Goal: Information Seeking & Learning: Learn about a topic

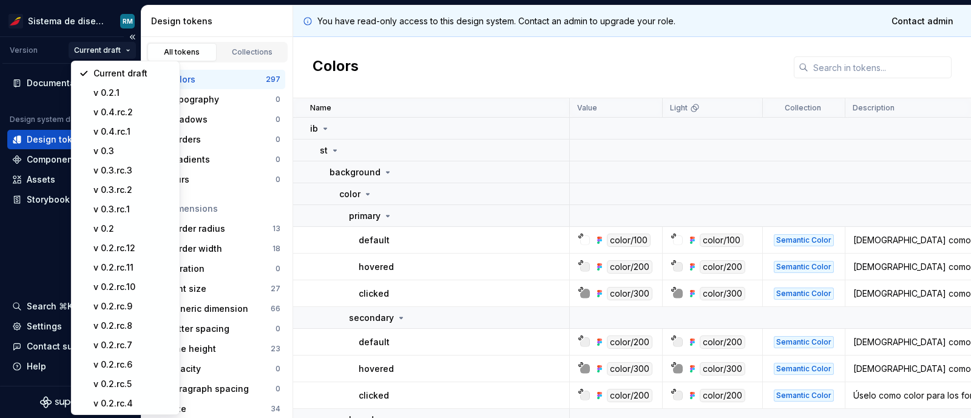
click at [104, 47] on html "Sistema de diseño Iberia RM Version Current draft Documentation Design system d…" at bounding box center [485, 209] width 971 height 418
click at [121, 151] on div "v 0.3" at bounding box center [132, 151] width 79 height 12
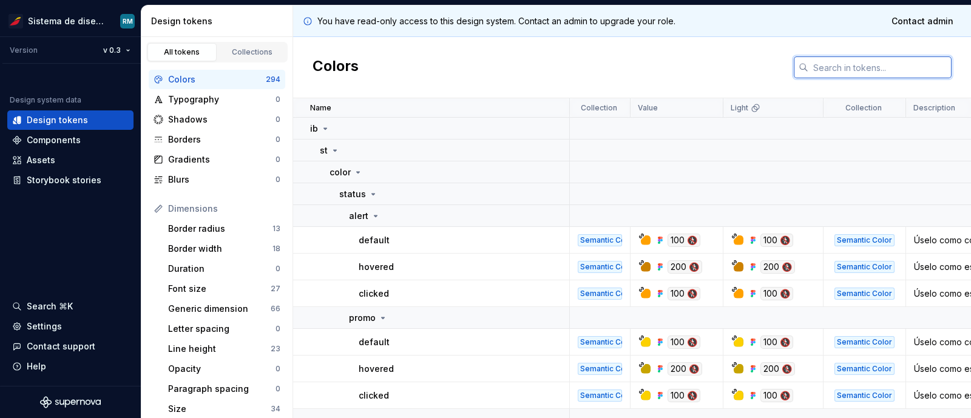
click at [834, 70] on input "text" at bounding box center [879, 67] width 143 height 22
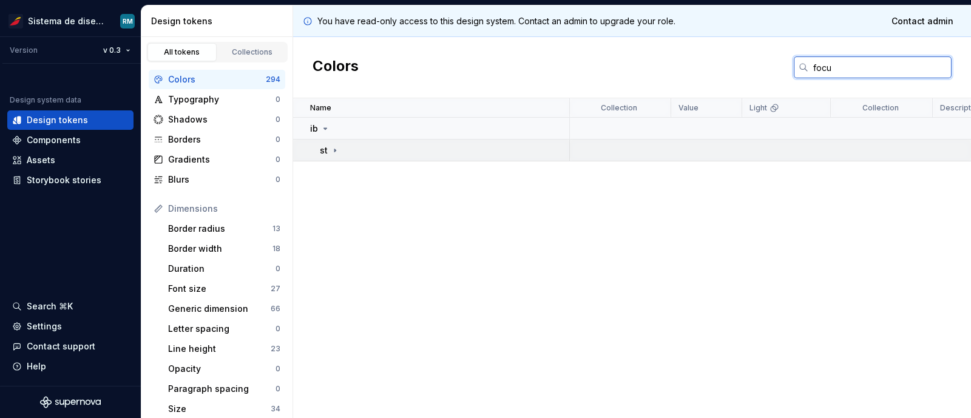
type input "focu"
click at [338, 149] on icon at bounding box center [335, 151] width 10 height 10
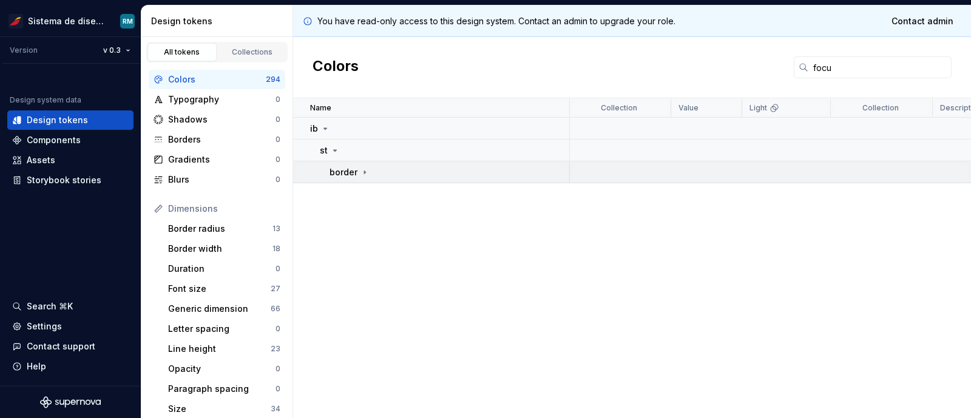
click at [357, 169] on div "border" at bounding box center [349, 172] width 40 height 12
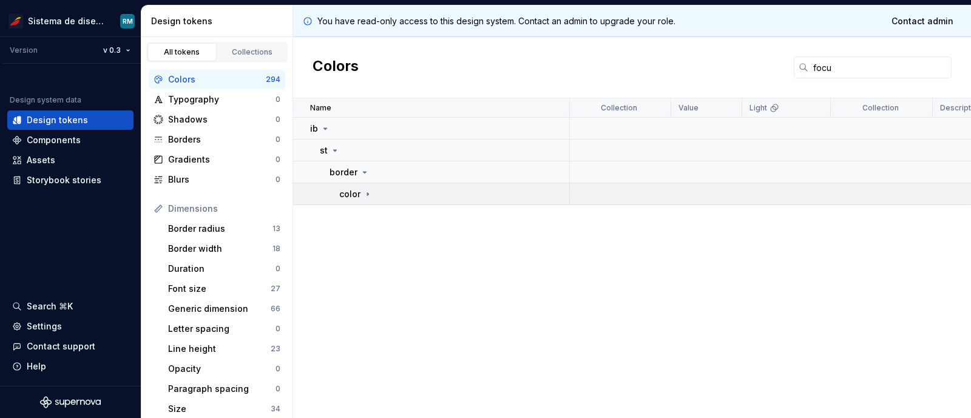
click at [367, 193] on icon at bounding box center [367, 193] width 1 height 3
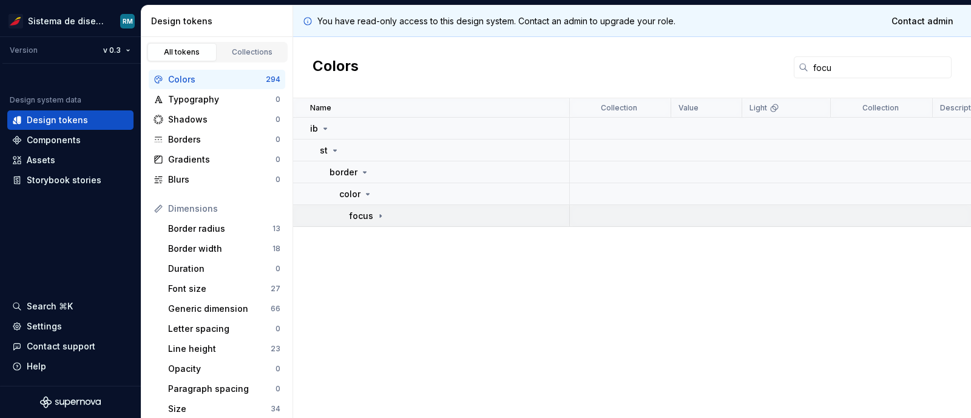
click at [376, 217] on icon at bounding box center [381, 216] width 10 height 10
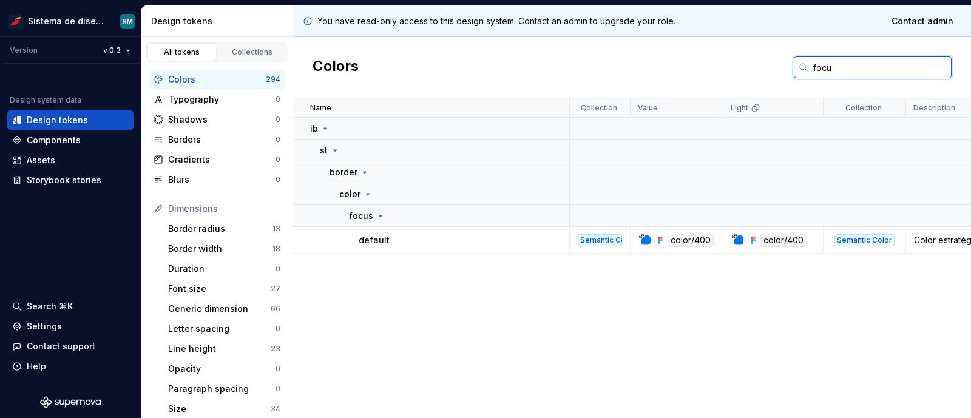
click at [826, 70] on input "focu" at bounding box center [879, 67] width 143 height 22
click at [184, 103] on div "Typography" at bounding box center [221, 99] width 107 height 12
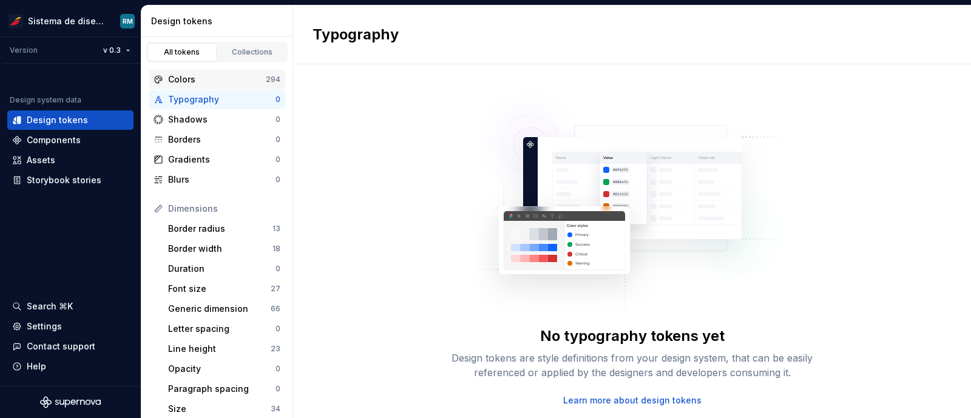
click at [185, 79] on div "Colors" at bounding box center [217, 79] width 98 height 12
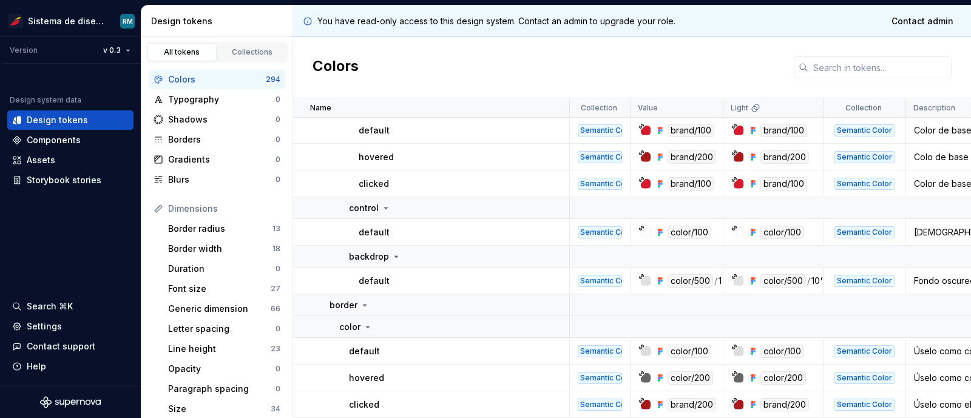
scroll to position [1144, 0]
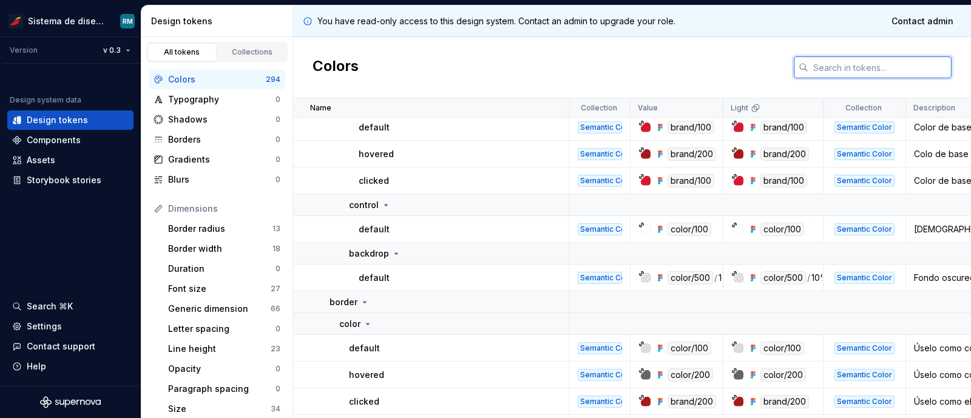
click at [810, 69] on input "text" at bounding box center [879, 67] width 143 height 22
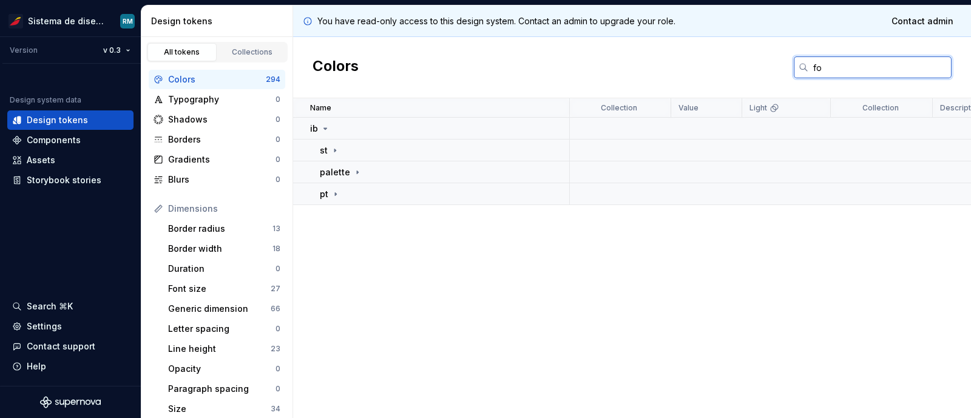
scroll to position [0, 0]
type input "focu"
click at [331, 146] on icon at bounding box center [335, 151] width 10 height 10
click at [351, 175] on p "border" at bounding box center [343, 172] width 28 height 12
click at [363, 193] on icon at bounding box center [368, 194] width 10 height 10
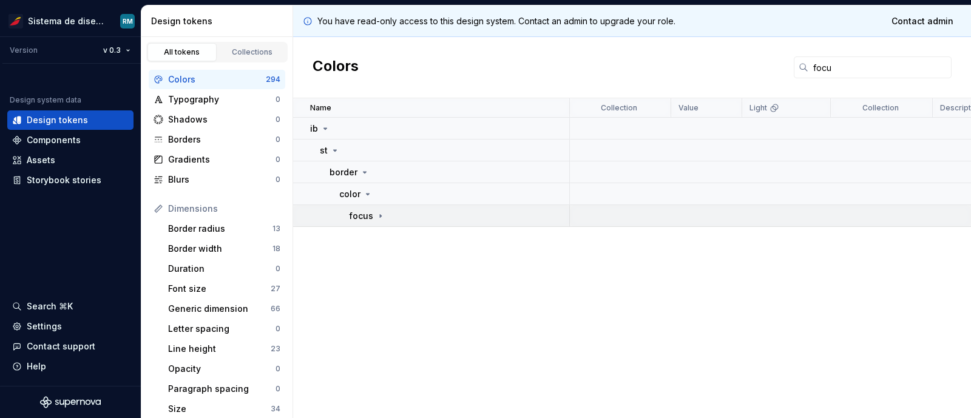
click at [376, 212] on icon at bounding box center [381, 216] width 10 height 10
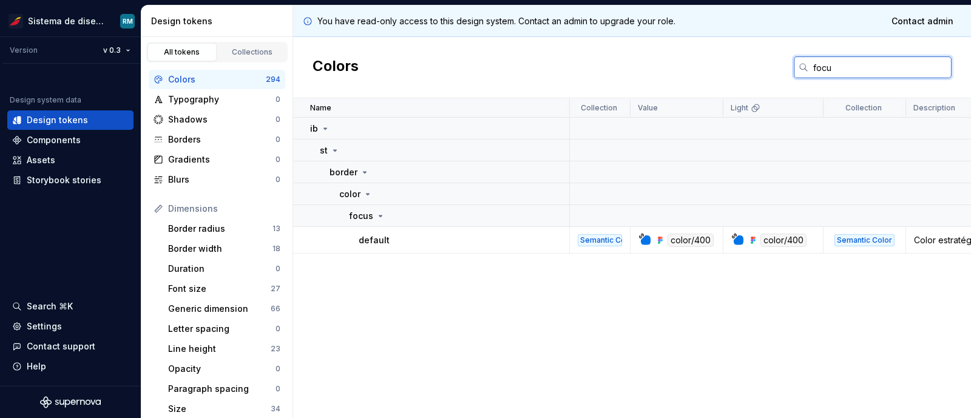
click at [824, 64] on input "focu" at bounding box center [879, 67] width 143 height 22
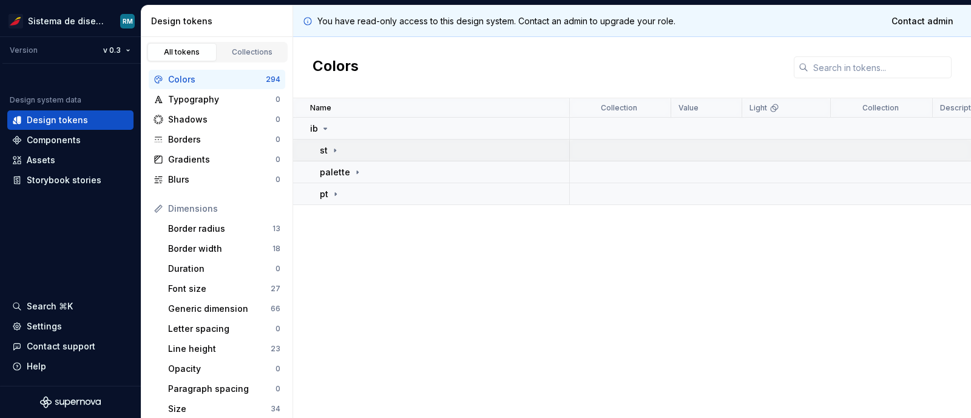
click at [331, 150] on icon at bounding box center [335, 151] width 10 height 10
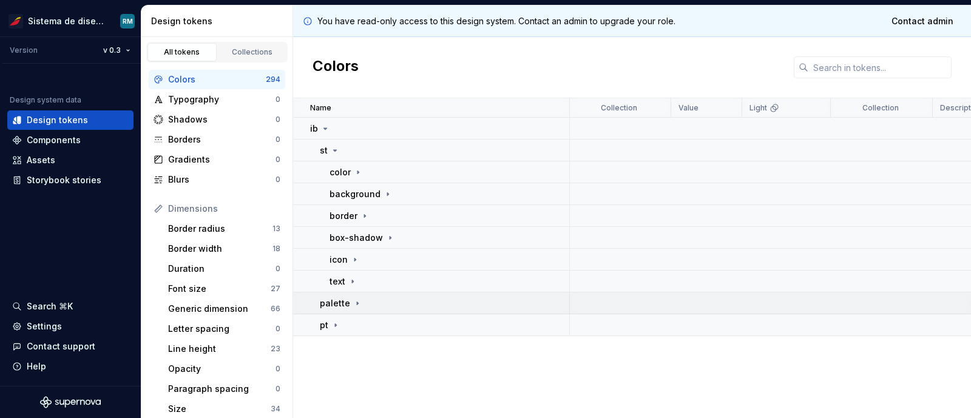
click at [347, 306] on p "palette" at bounding box center [335, 303] width 30 height 12
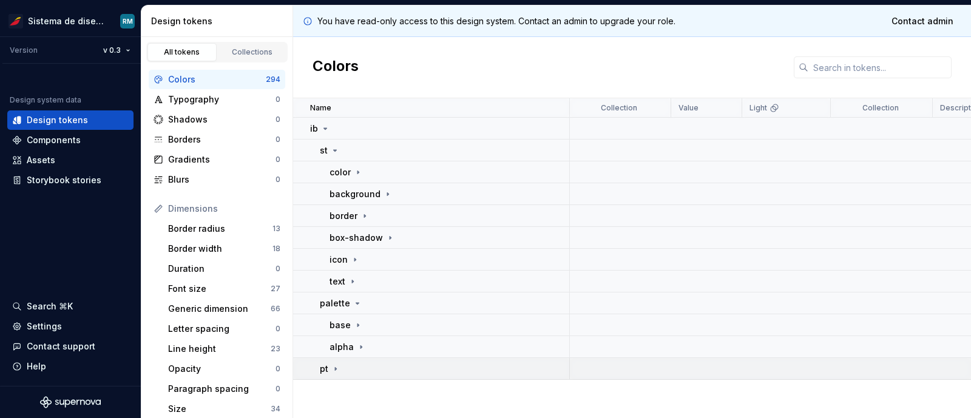
click at [335, 374] on td "pt" at bounding box center [431, 369] width 277 height 22
click at [362, 213] on icon at bounding box center [365, 216] width 10 height 10
click at [367, 238] on icon at bounding box center [368, 238] width 10 height 10
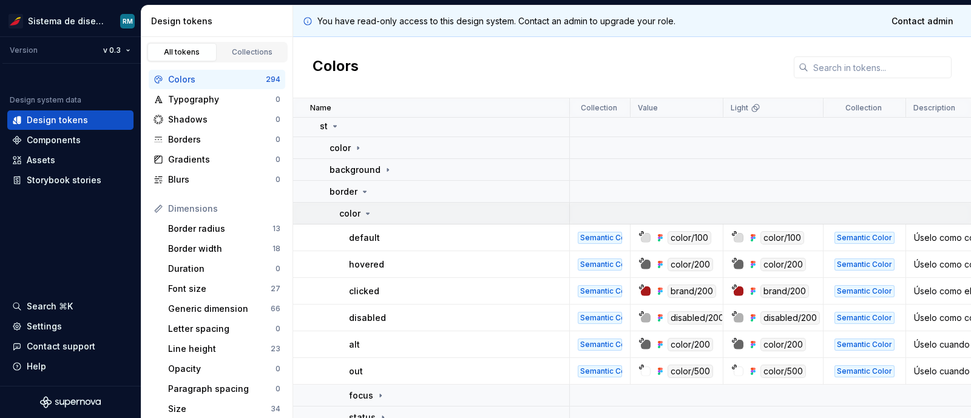
scroll to position [24, 0]
click at [359, 209] on p "color" at bounding box center [349, 214] width 21 height 12
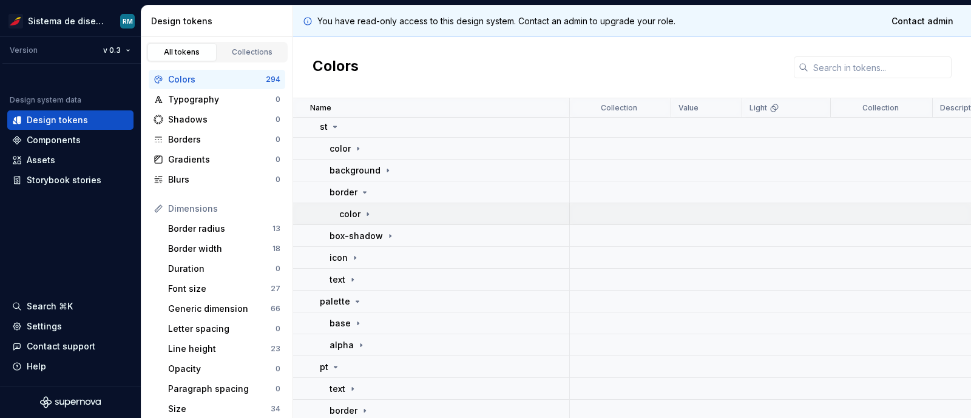
click at [368, 212] on icon at bounding box center [368, 214] width 10 height 10
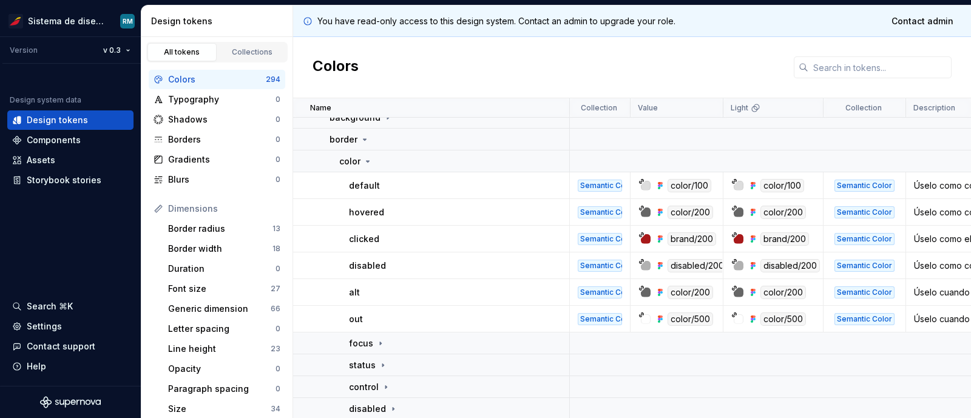
scroll to position [78, 0]
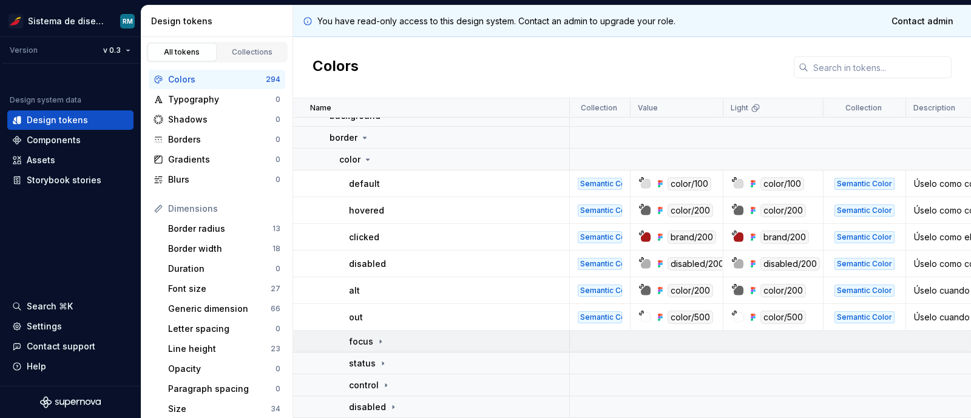
click at [376, 339] on icon at bounding box center [381, 342] width 10 height 10
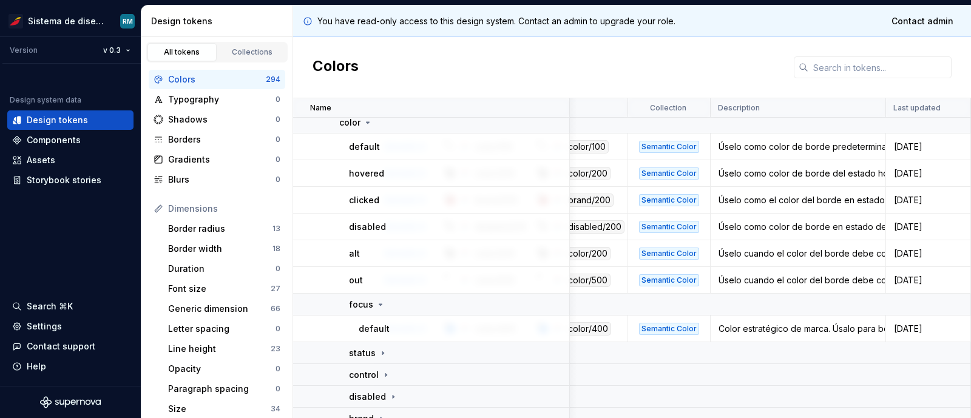
scroll to position [115, 0]
